Goal: Information Seeking & Learning: Learn about a topic

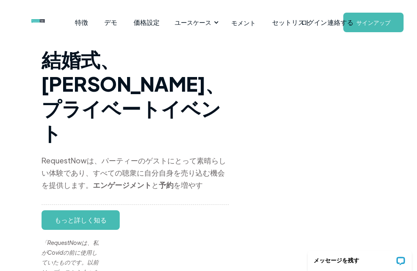
click at [76, 210] on link "もっと詳しく知る" at bounding box center [81, 220] width 78 height 20
click at [114, 21] on link "デモ" at bounding box center [110, 22] width 29 height 25
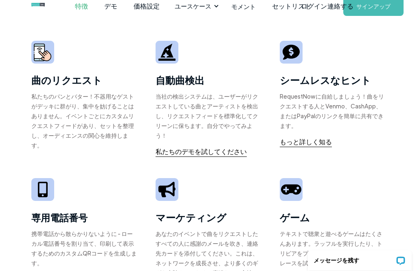
scroll to position [16, 0]
click at [193, 156] on link "私たちのデモを試してください" at bounding box center [200, 152] width 91 height 10
